Goal: Ask a question

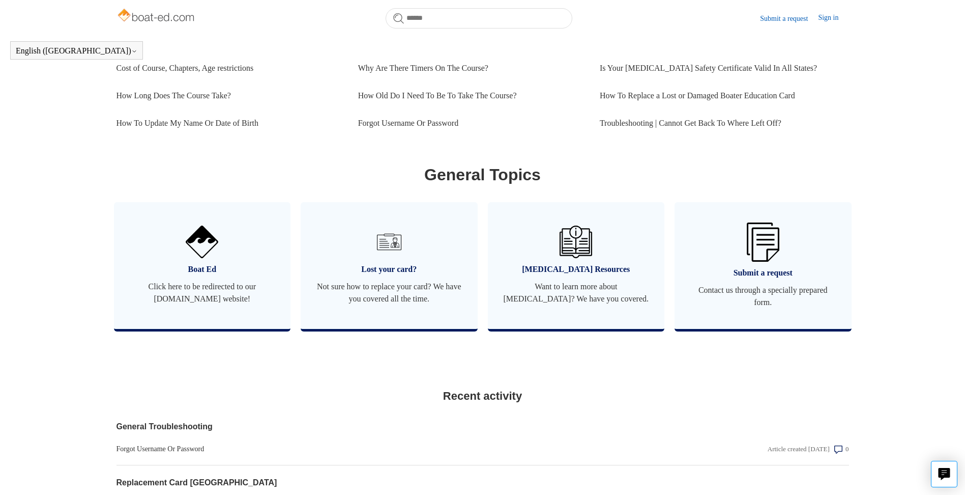
scroll to position [602, 0]
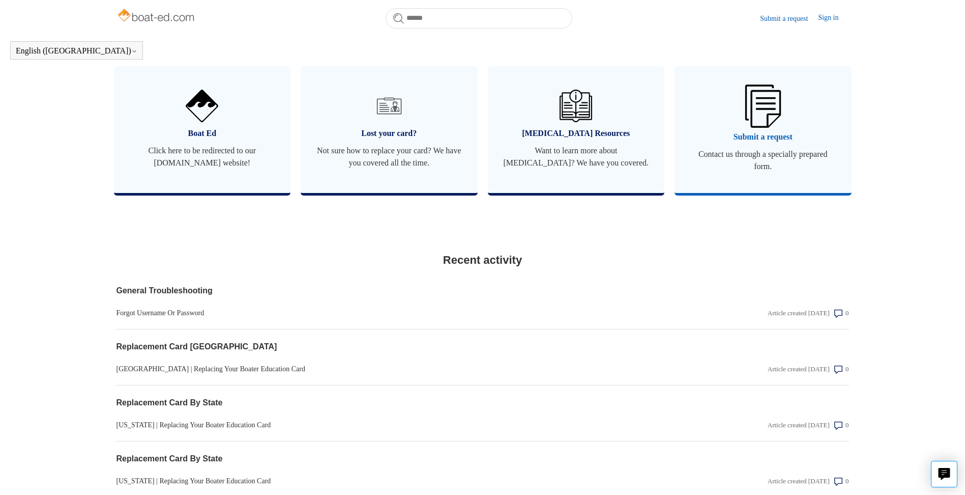
click at [763, 143] on span "Submit a request" at bounding box center [763, 137] width 147 height 12
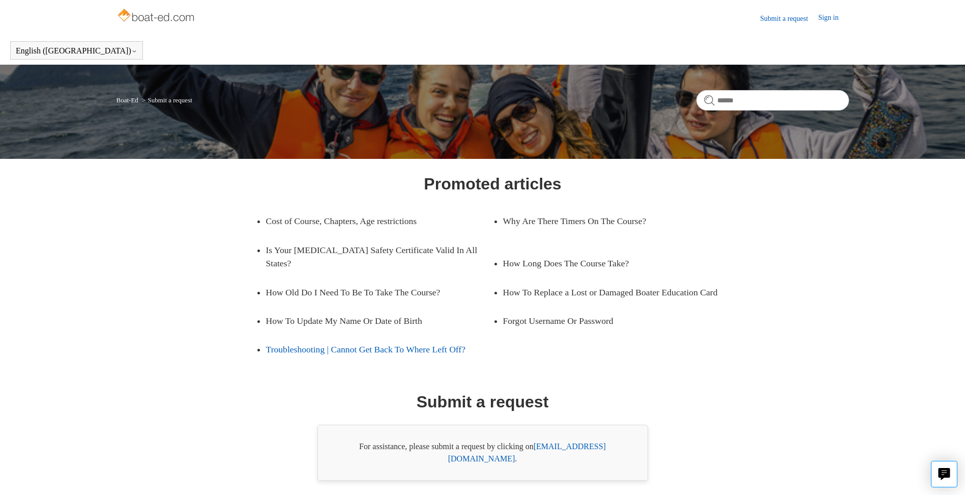
click at [402, 350] on link "Troubleshooting | Cannot Get Back To Where Left Off?" at bounding box center [379, 349] width 227 height 28
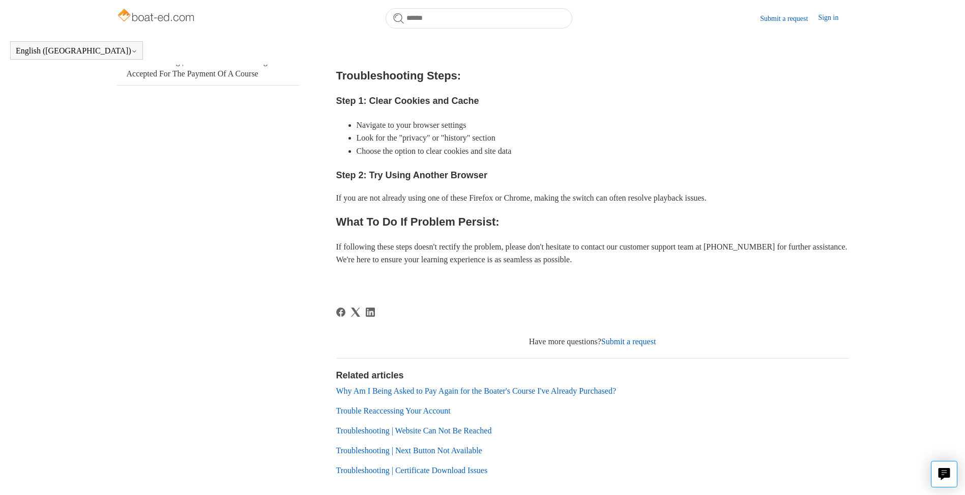
scroll to position [328, 0]
